Goal: Find specific page/section: Find specific page/section

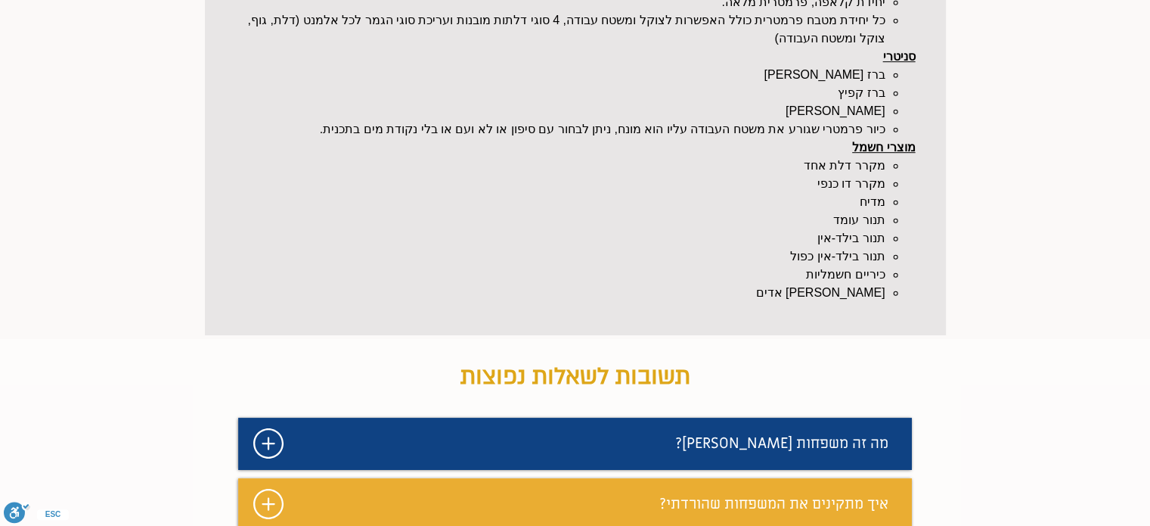
scroll to position [378, 0]
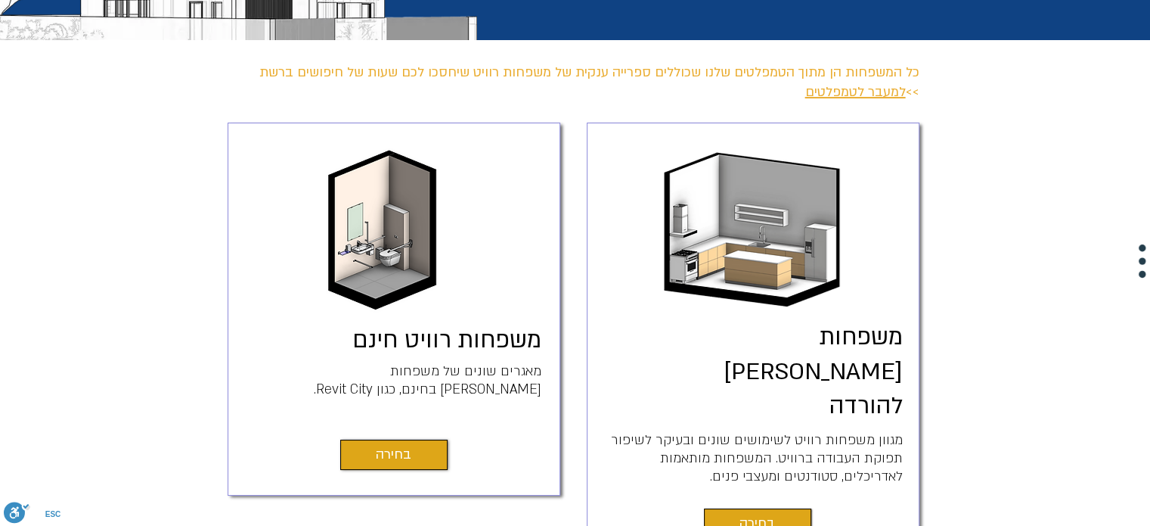
scroll to position [378, 0]
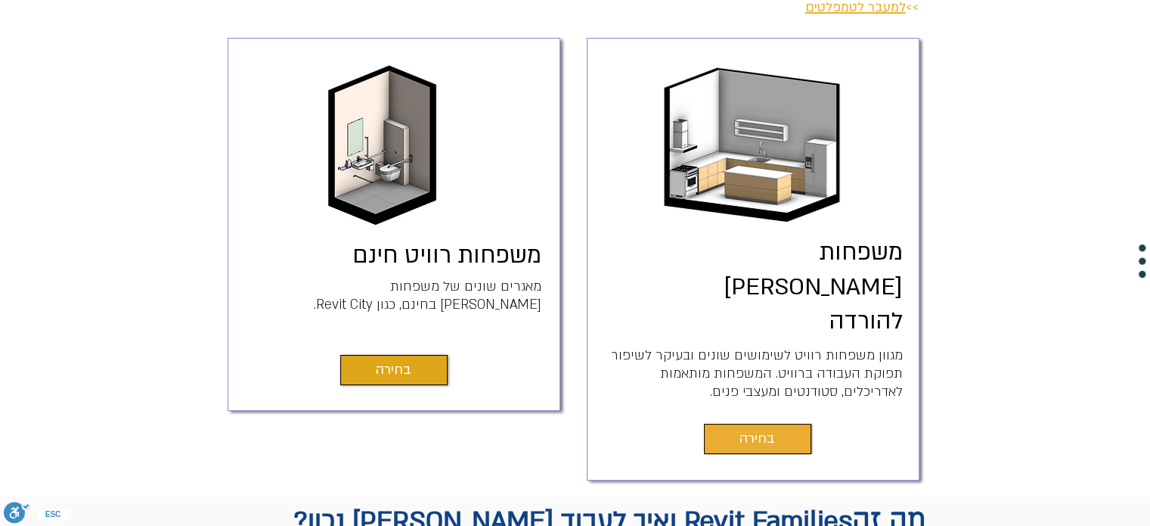
click at [784, 424] on link "בחירה" at bounding box center [757, 439] width 107 height 30
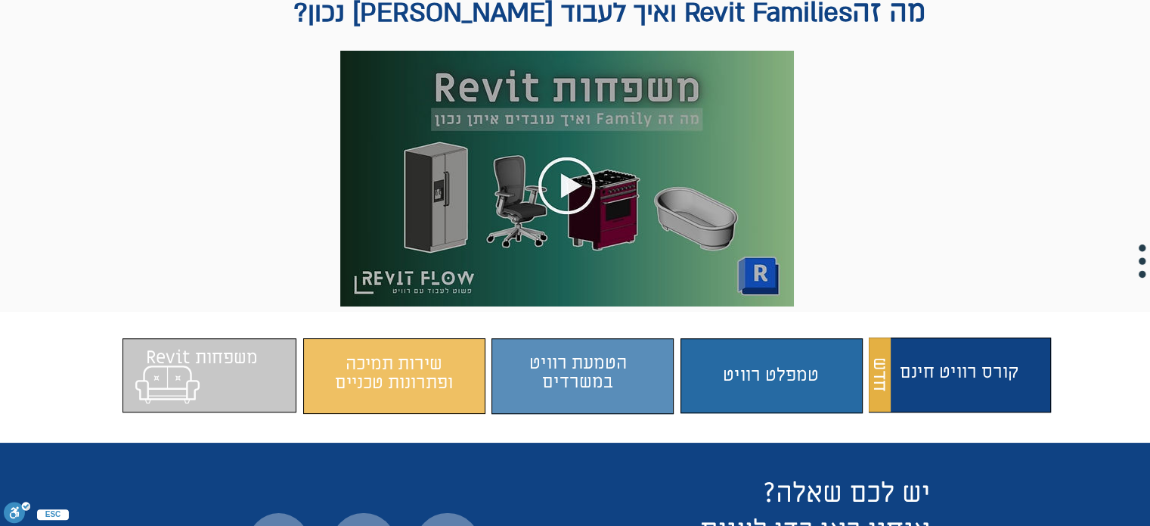
scroll to position [882, 0]
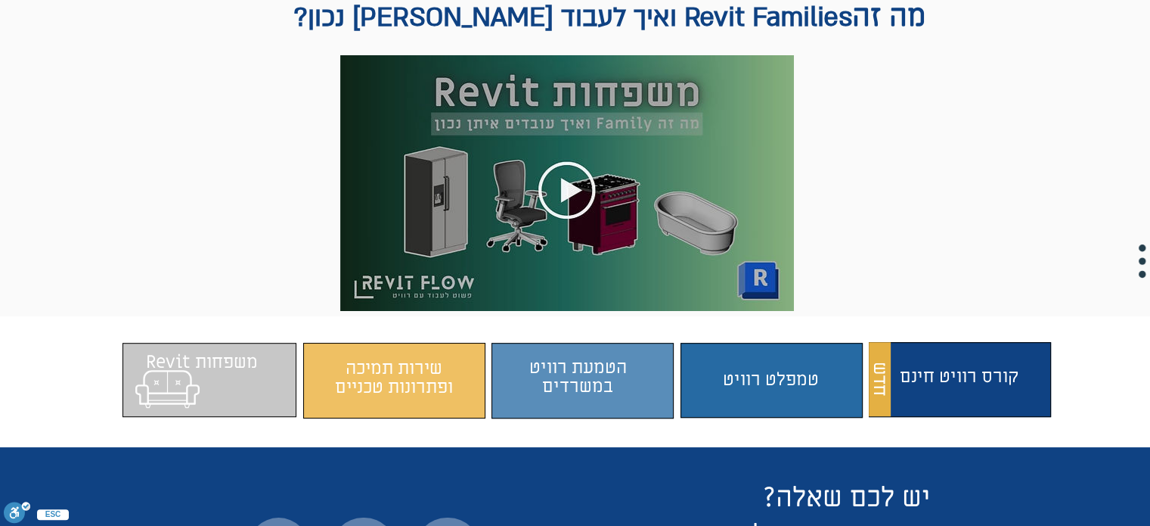
click at [248, 351] on span "התוכן משתנה כשעוברים עם העכבר" at bounding box center [210, 380] width 174 height 59
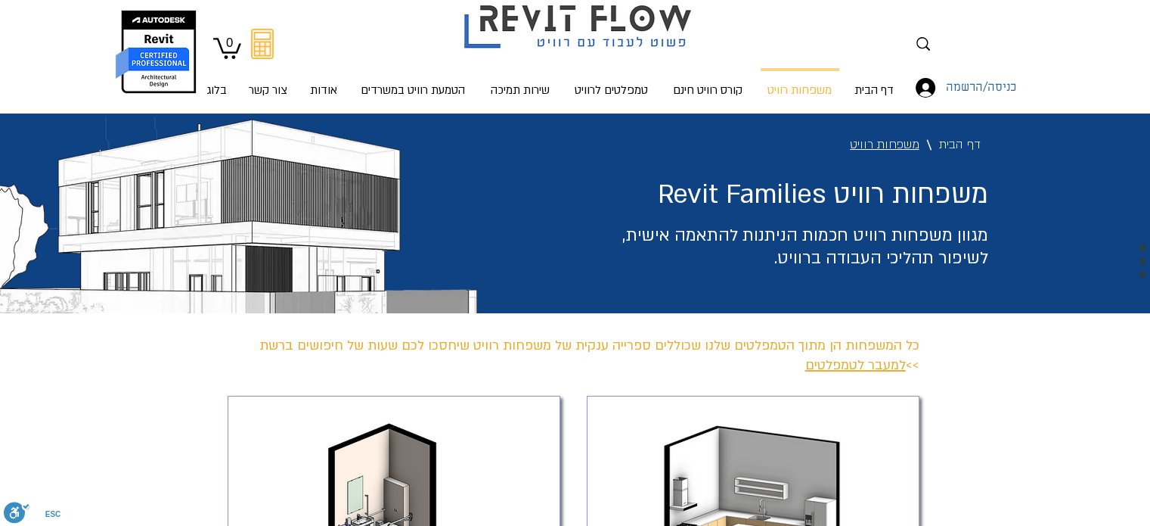
scroll to position [0, 0]
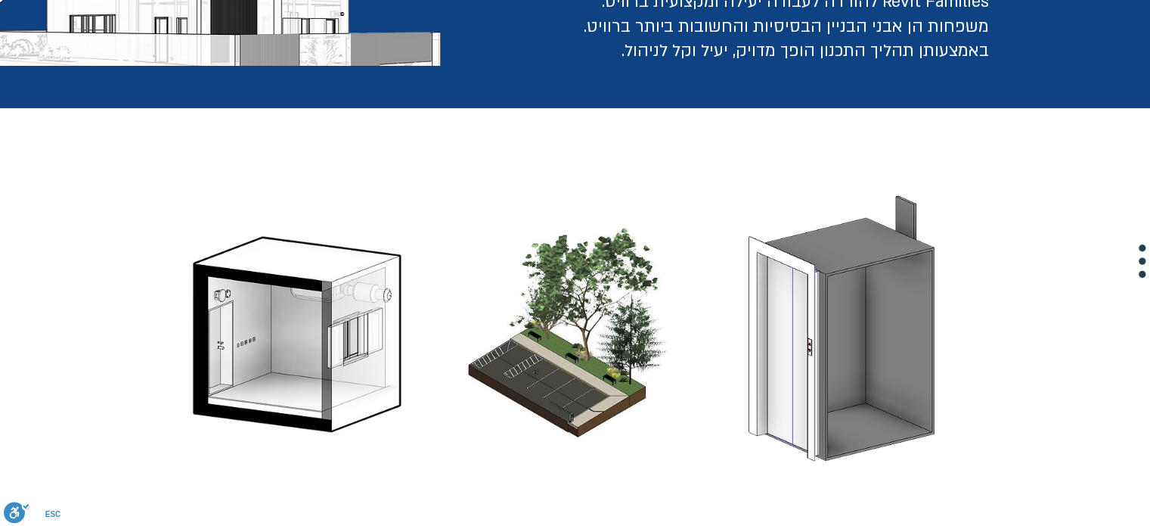
scroll to position [252, 0]
